Goal: Task Accomplishment & Management: Manage account settings

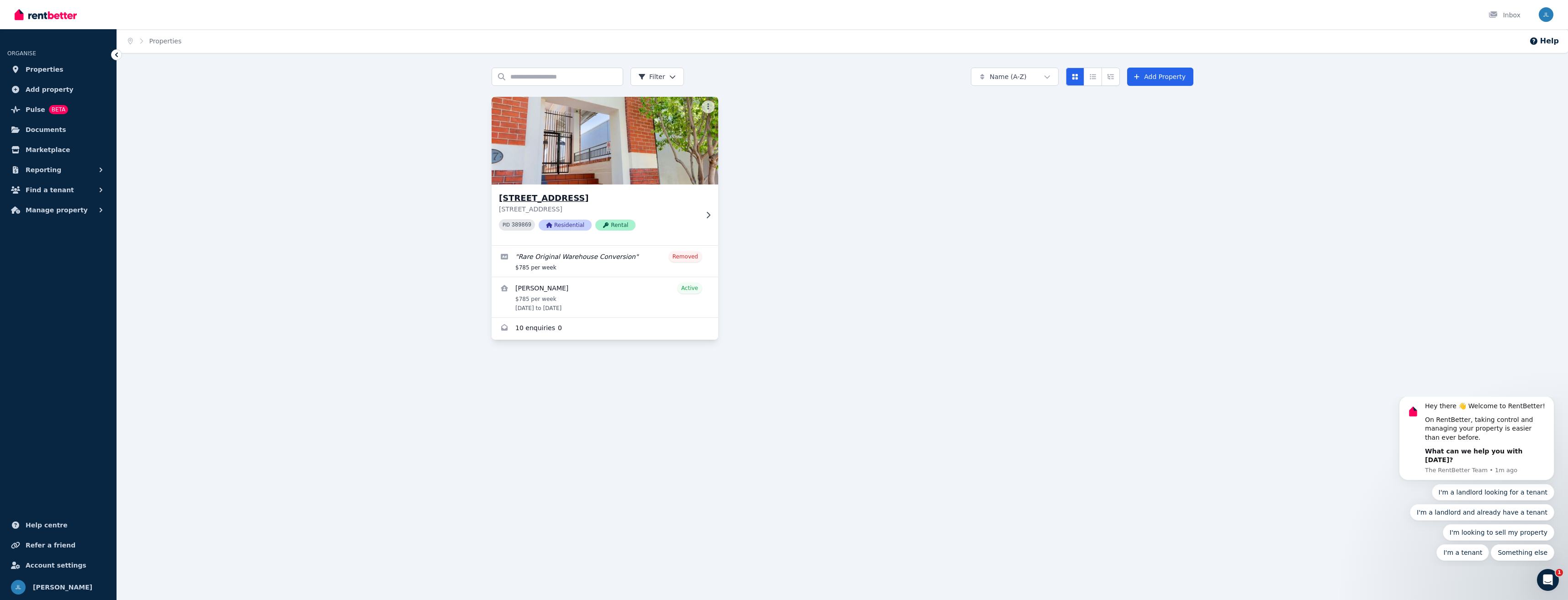
click at [561, 162] on img at bounding box center [605, 141] width 238 height 92
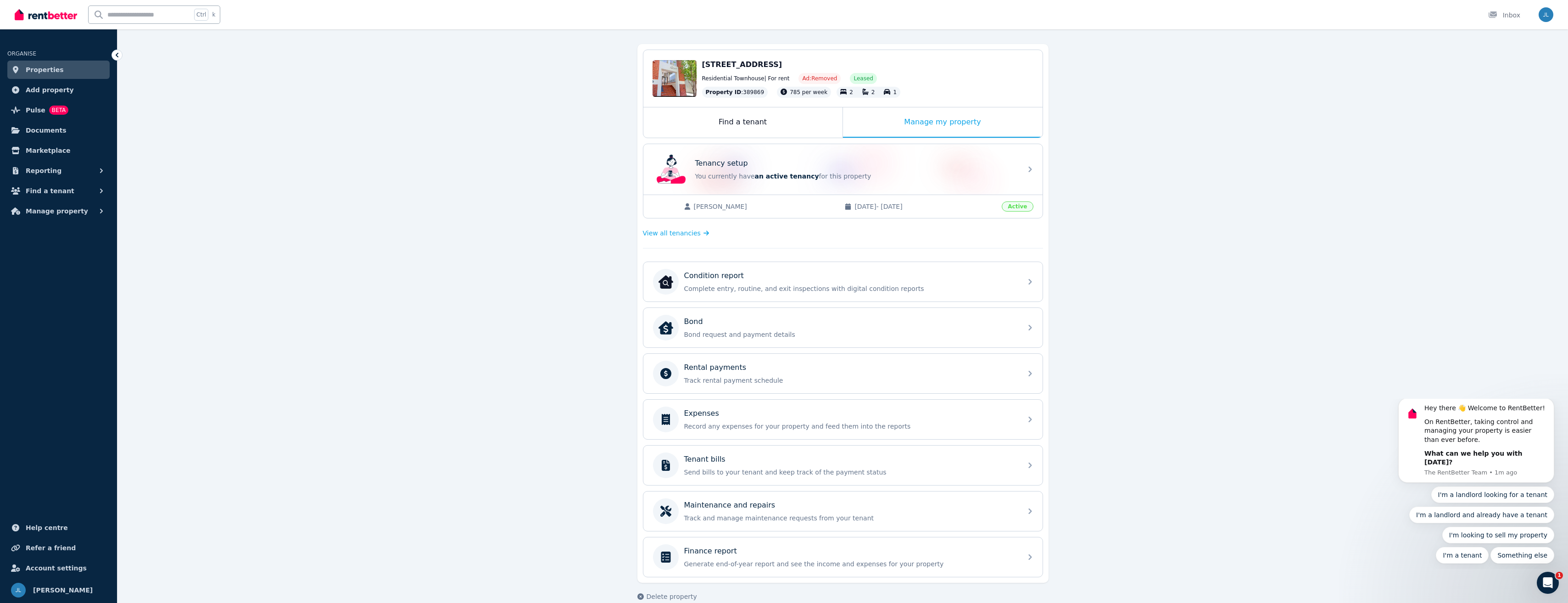
scroll to position [87, 0]
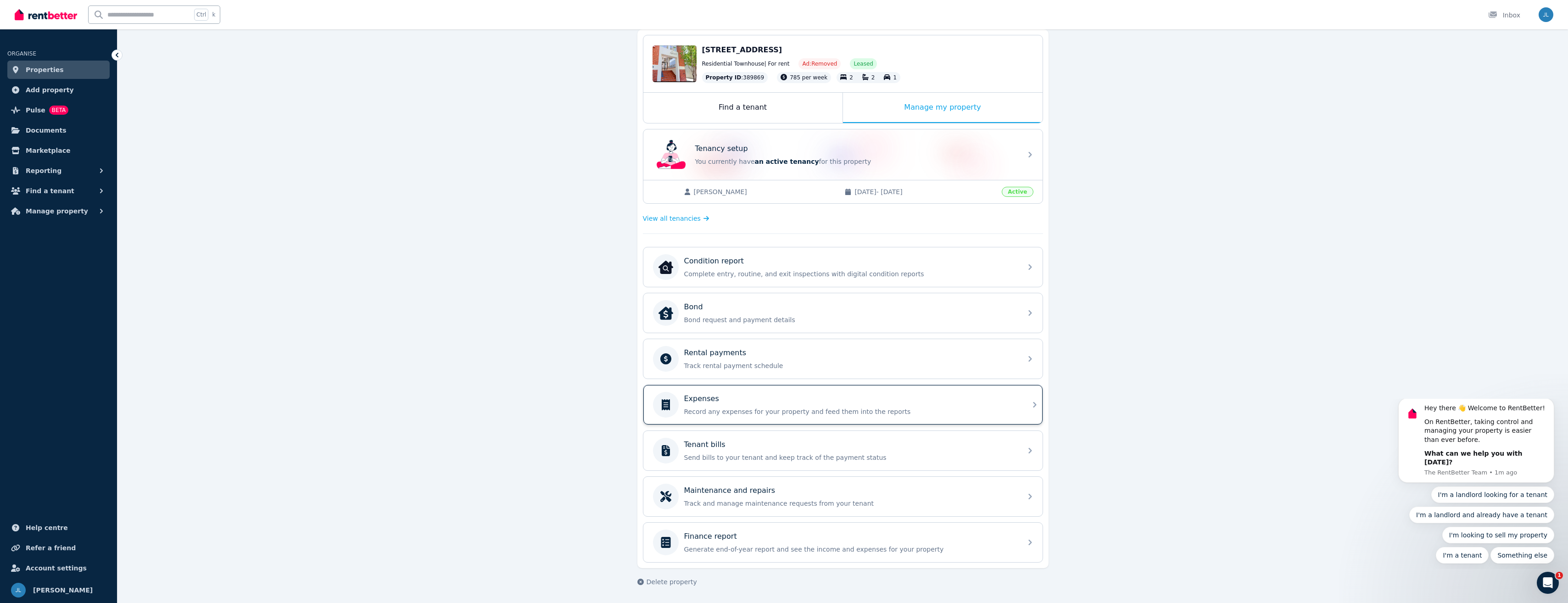
click at [740, 397] on div "Expenses" at bounding box center [850, 399] width 332 height 11
